Goal: Navigation & Orientation: Find specific page/section

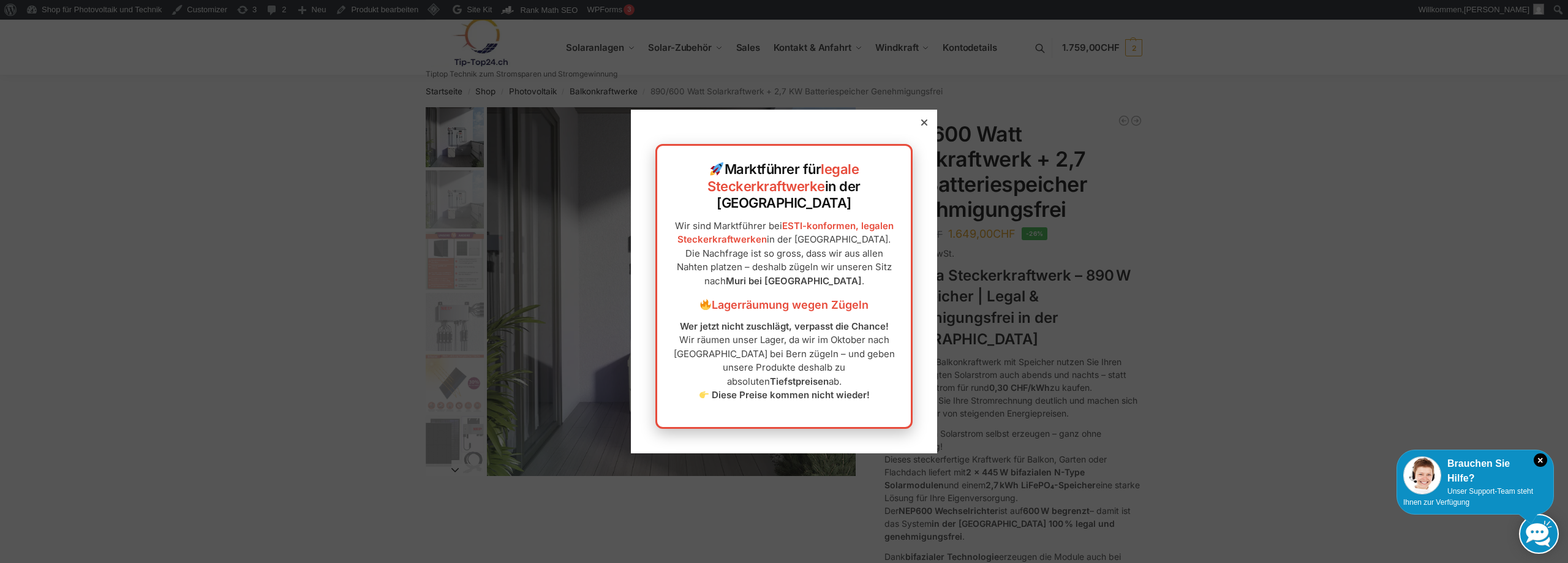
click at [921, 126] on icon at bounding box center [924, 122] width 6 height 6
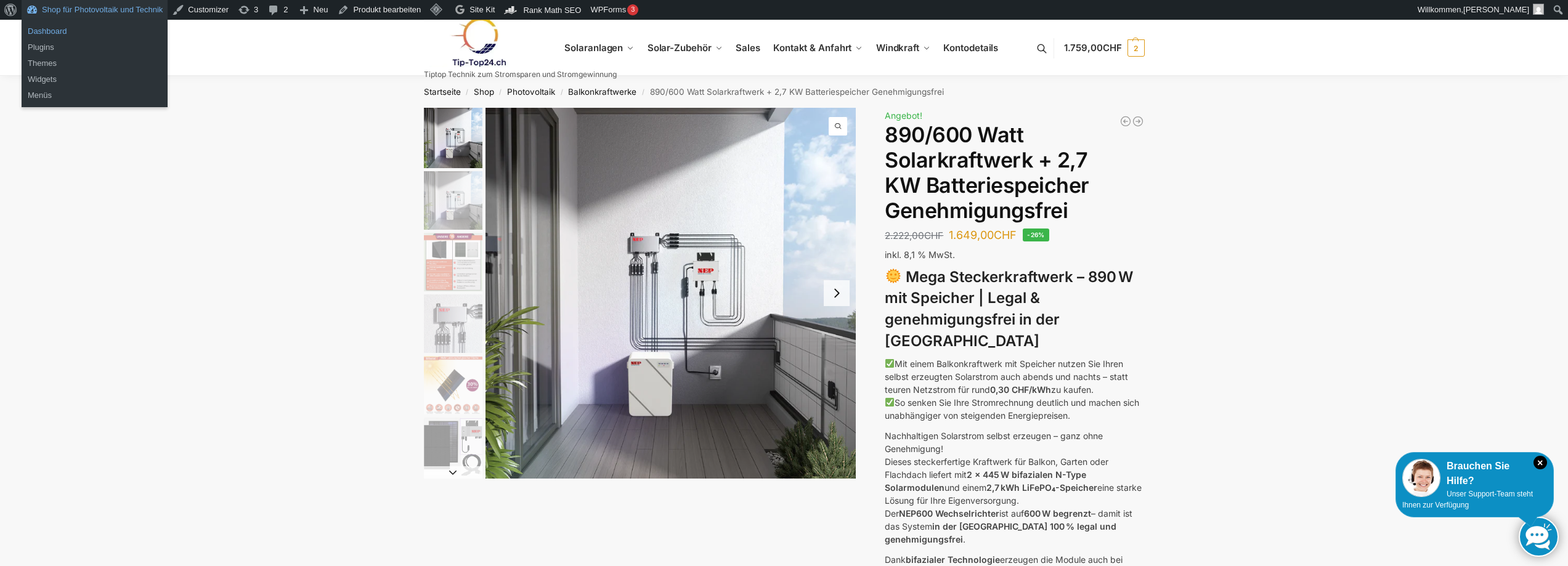
click at [61, 34] on link "Dashboard" at bounding box center [95, 32] width 146 height 16
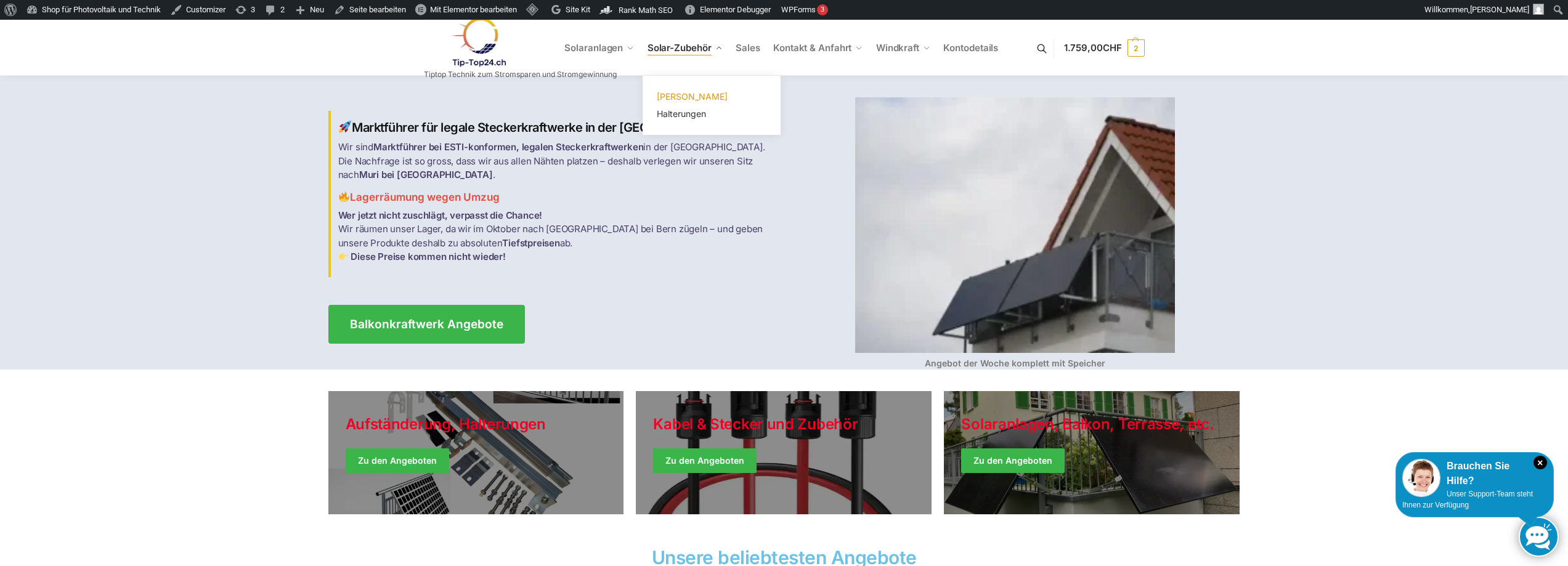
click at [678, 90] on link "[PERSON_NAME]" at bounding box center [711, 97] width 123 height 17
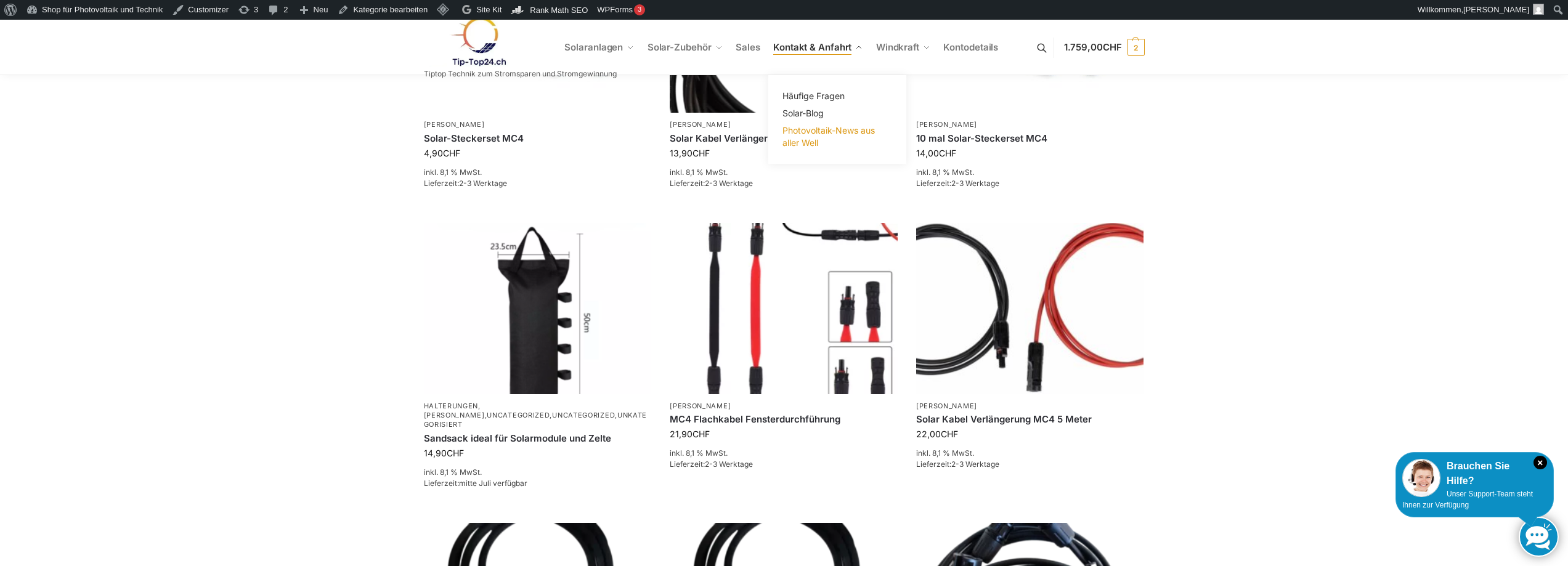
scroll to position [493, 0]
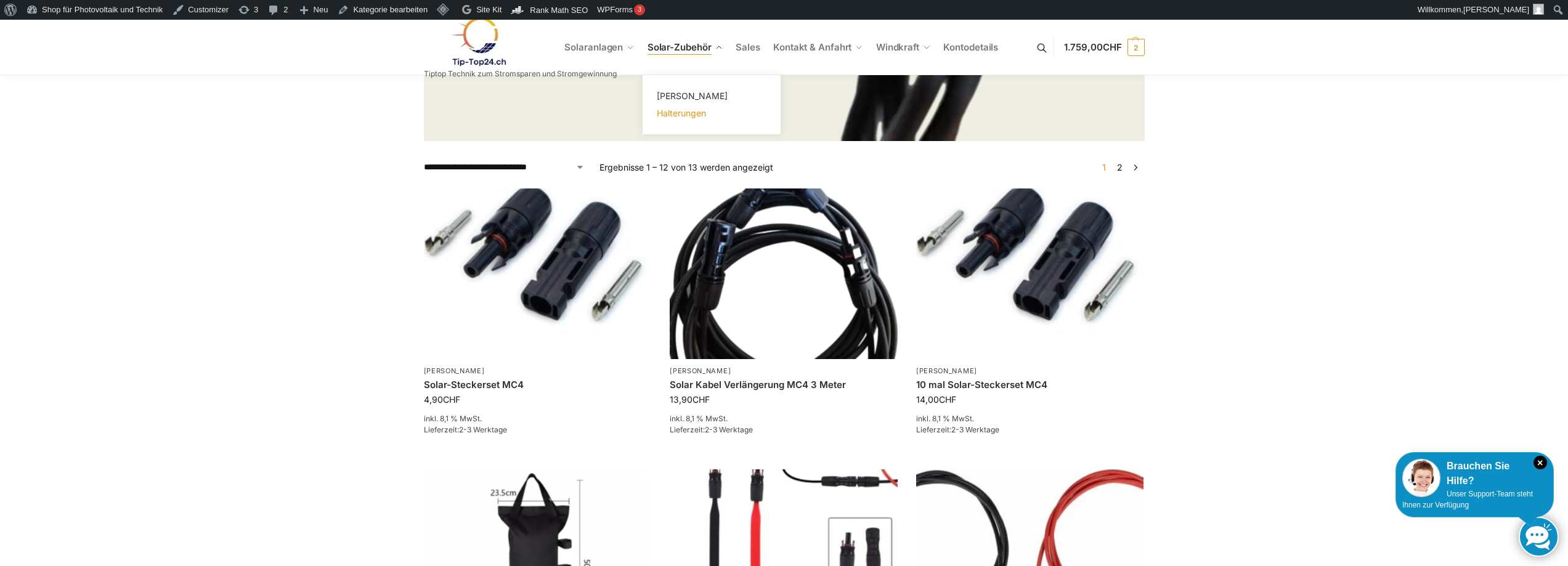
click at [678, 109] on span "Halterungen" at bounding box center [681, 113] width 49 height 11
